Goal: Find contact information: Obtain details needed to contact an individual or organization

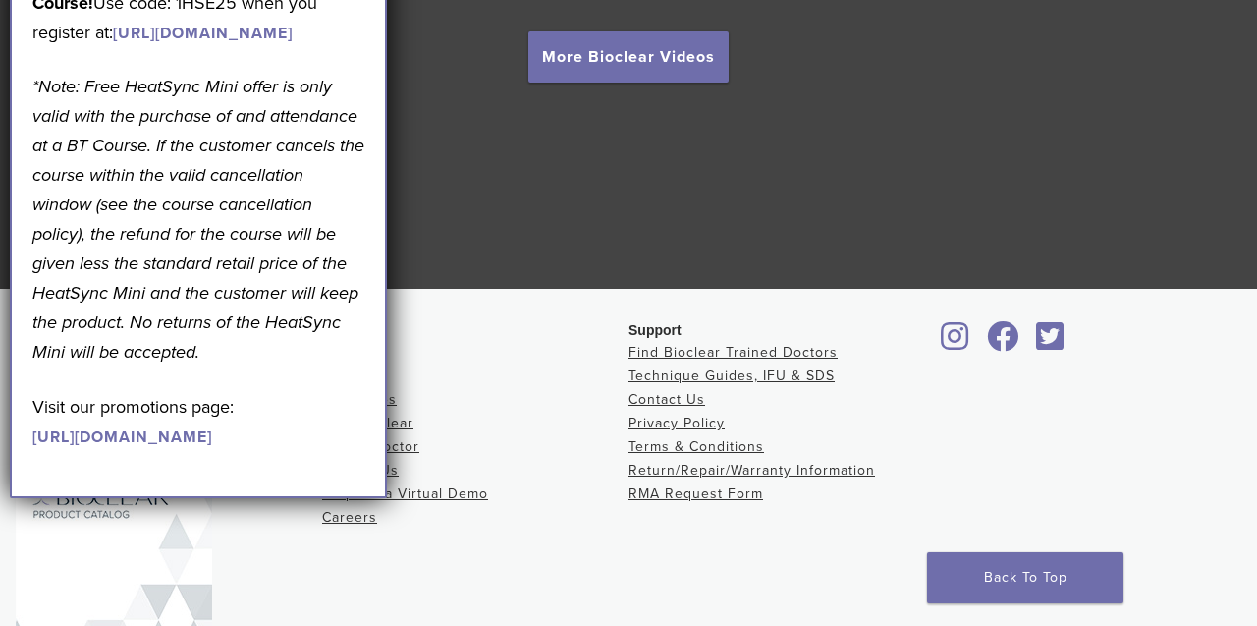
scroll to position [3677, 0]
click at [953, 556] on link "Back To Top" at bounding box center [1025, 577] width 196 height 51
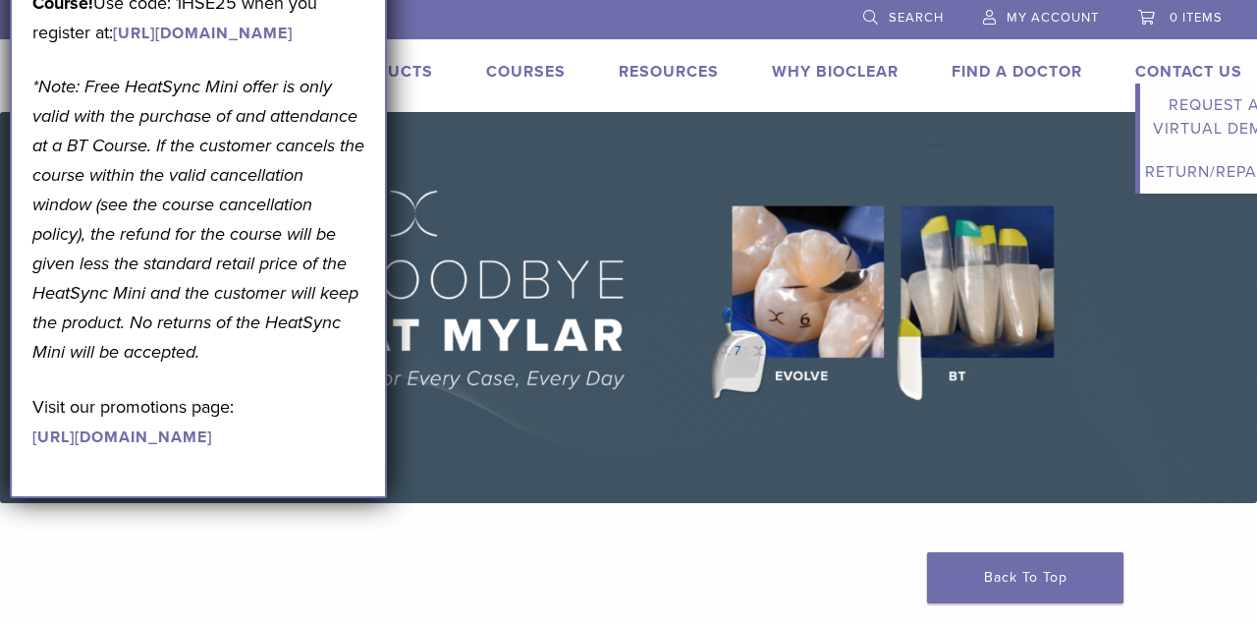
click at [1183, 75] on link "Contact Us" at bounding box center [1188, 72] width 107 height 20
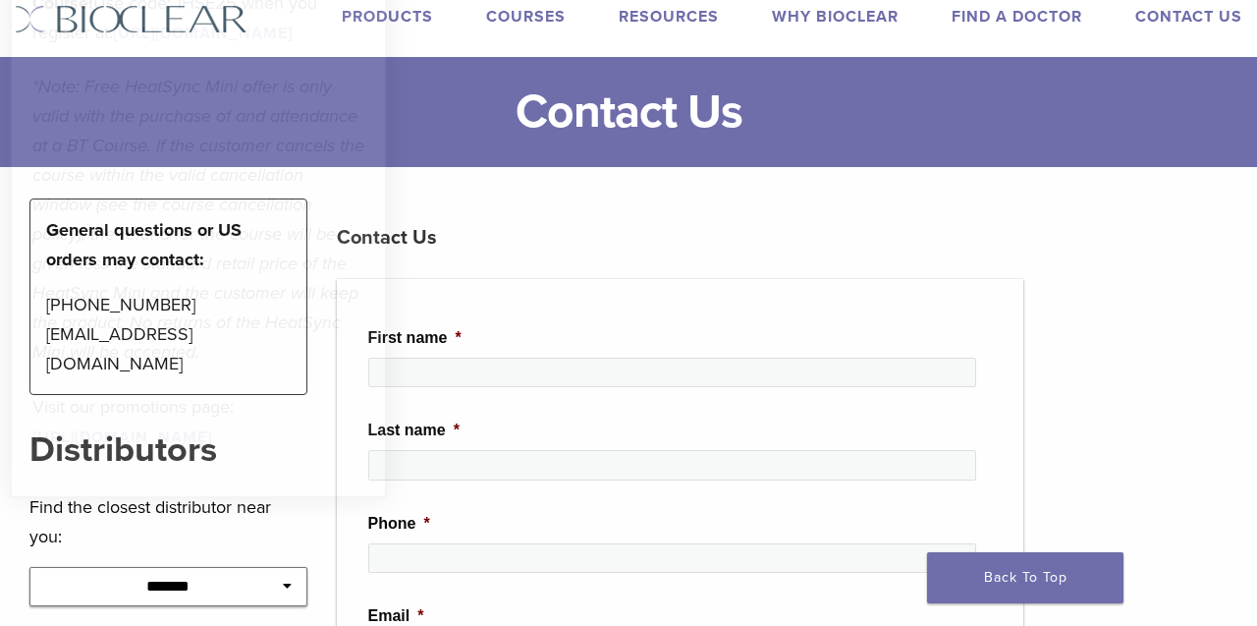
scroll to position [60, 0]
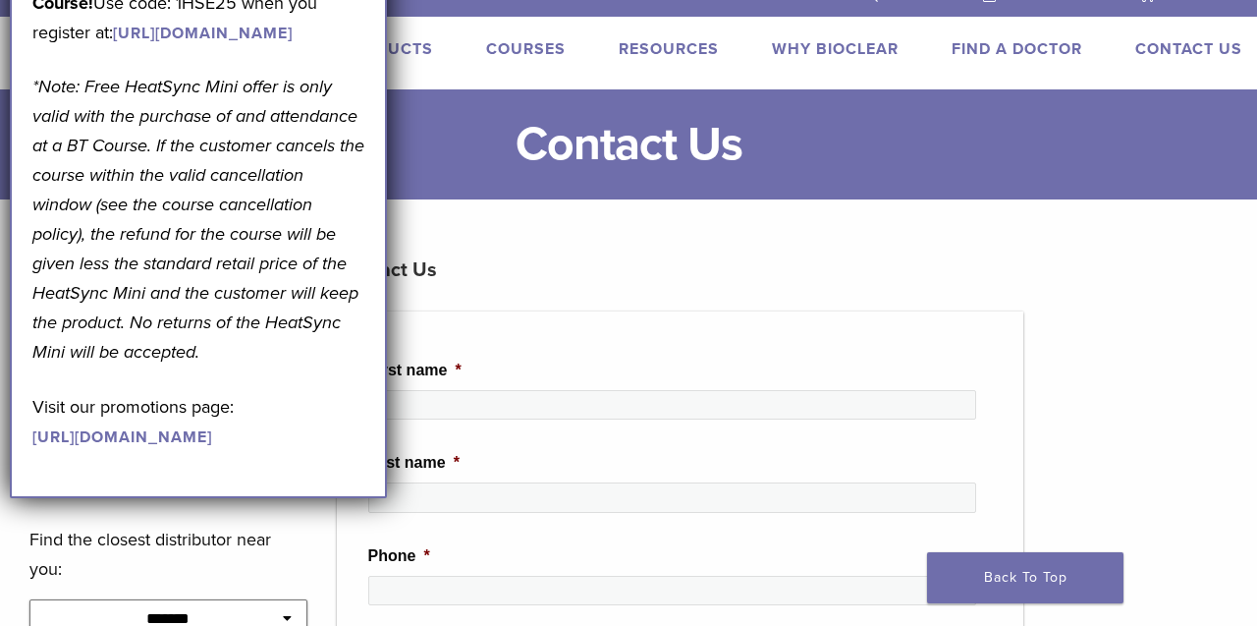
scroll to position [56, 0]
